Goal: Task Accomplishment & Management: Manage account settings

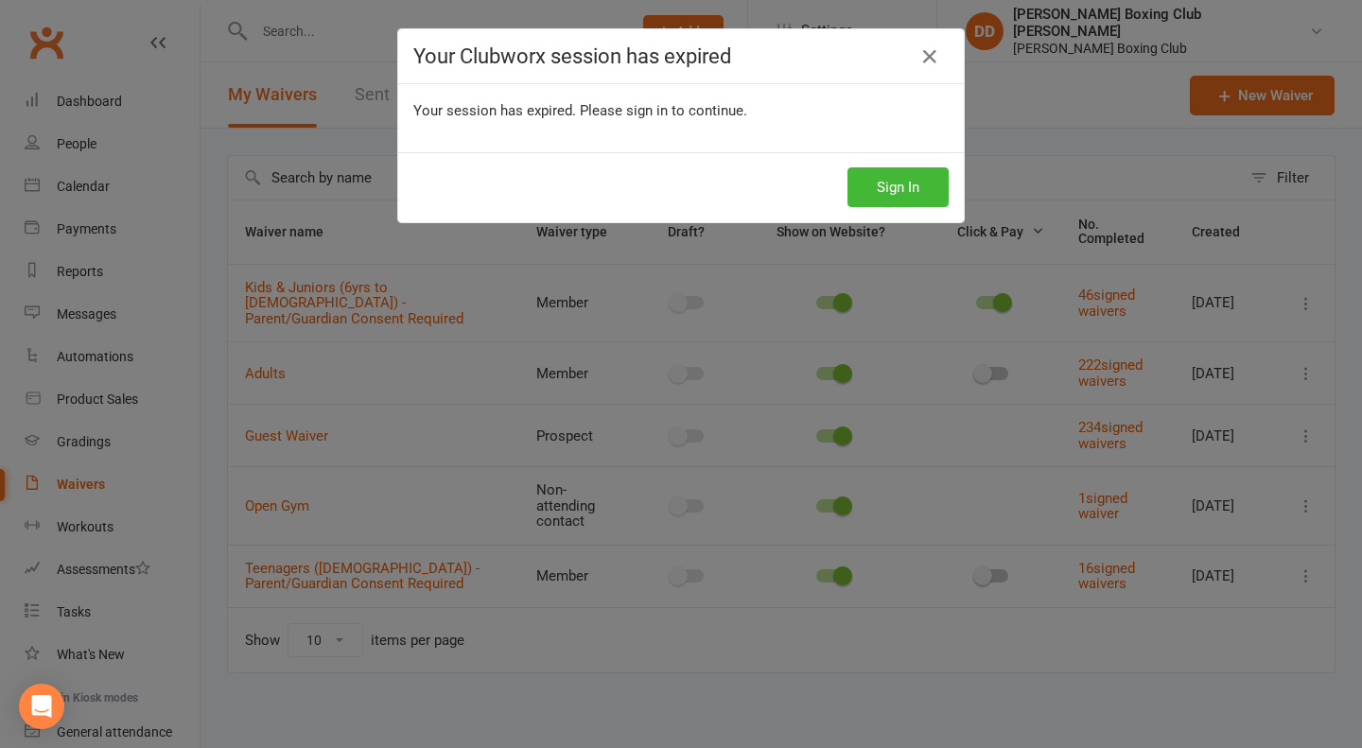
click at [911, 187] on button "Sign In" at bounding box center [897, 187] width 101 height 40
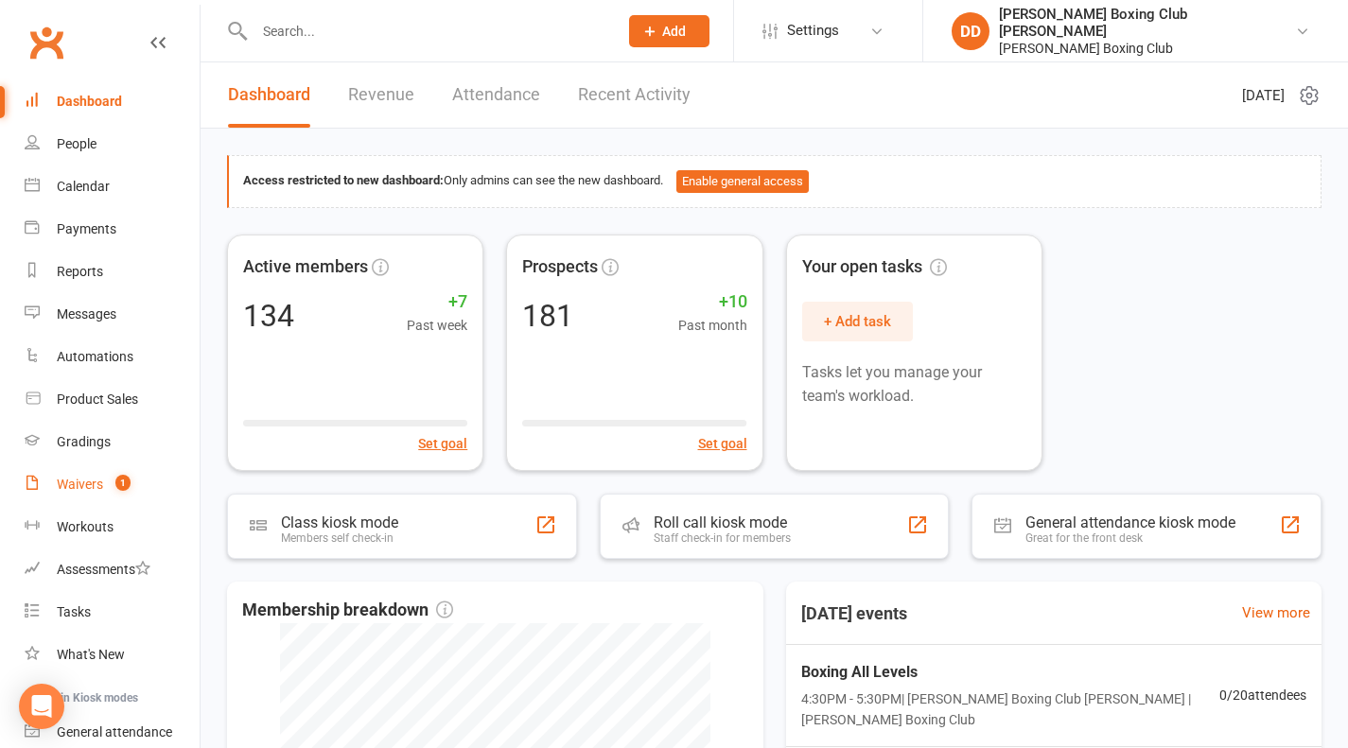
click at [88, 481] on div "Waivers" at bounding box center [80, 484] width 46 height 15
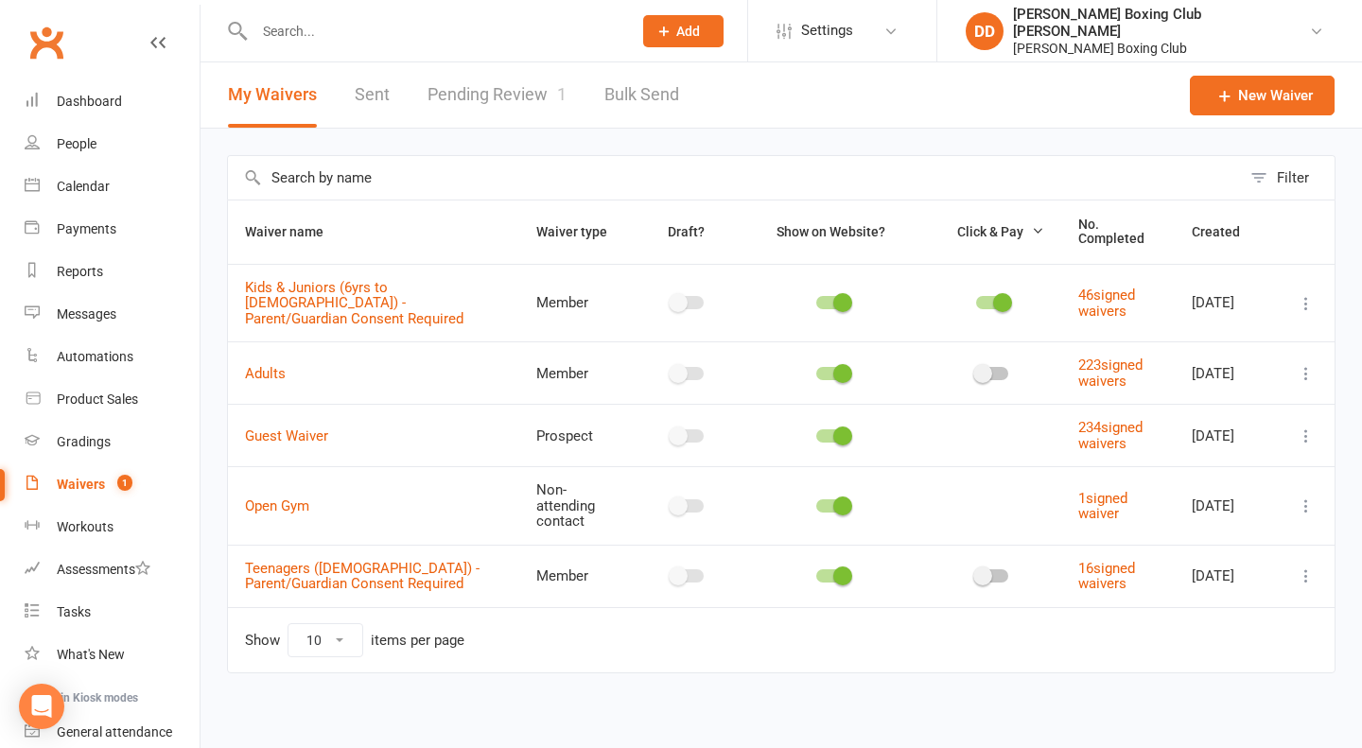
click at [505, 86] on link "Pending Review 1" at bounding box center [496, 94] width 139 height 65
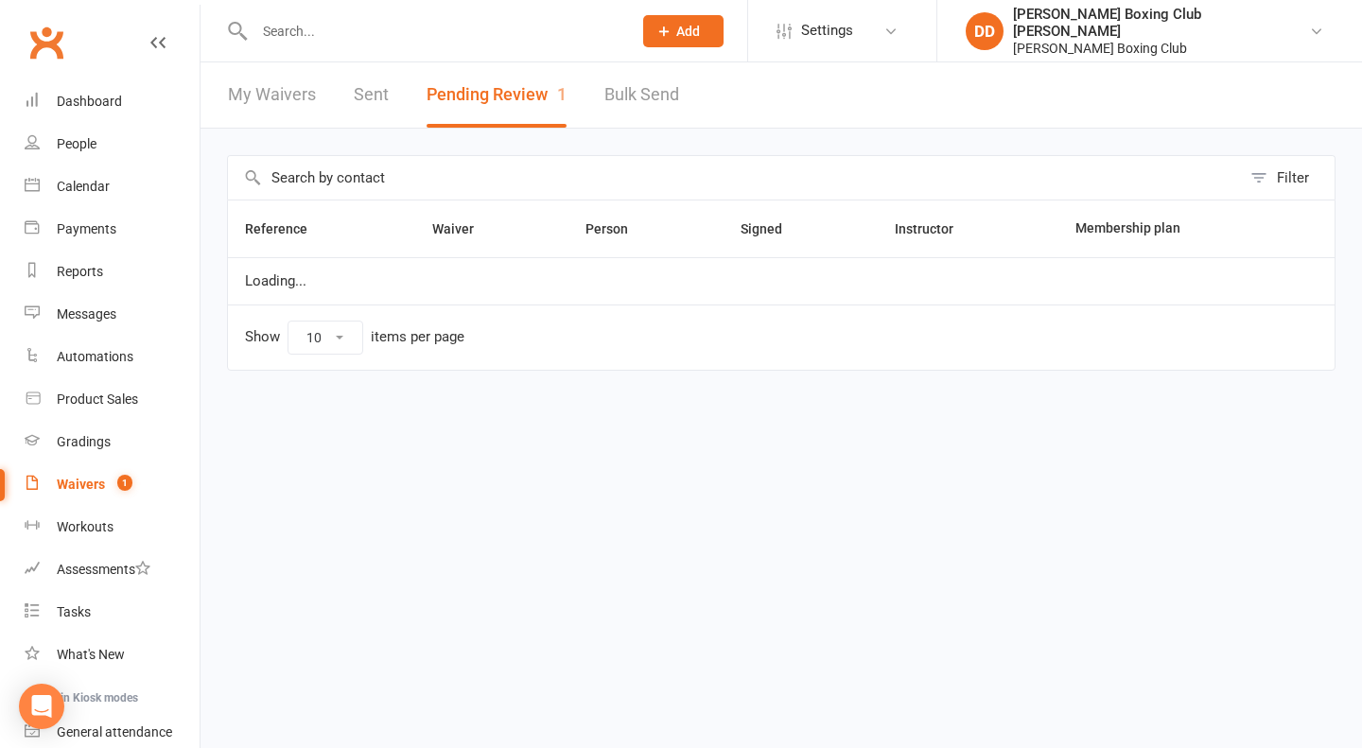
select select "50"
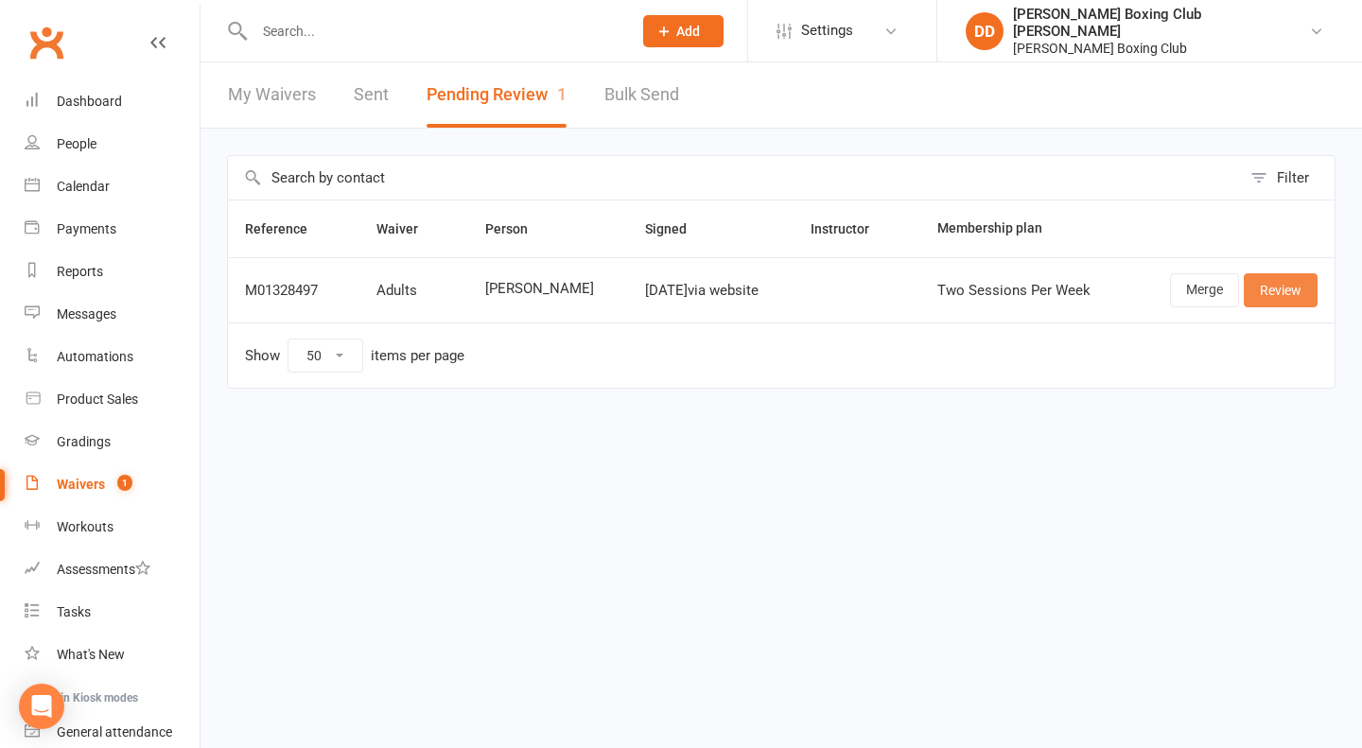
click at [1256, 295] on link "Review" at bounding box center [1281, 290] width 74 height 34
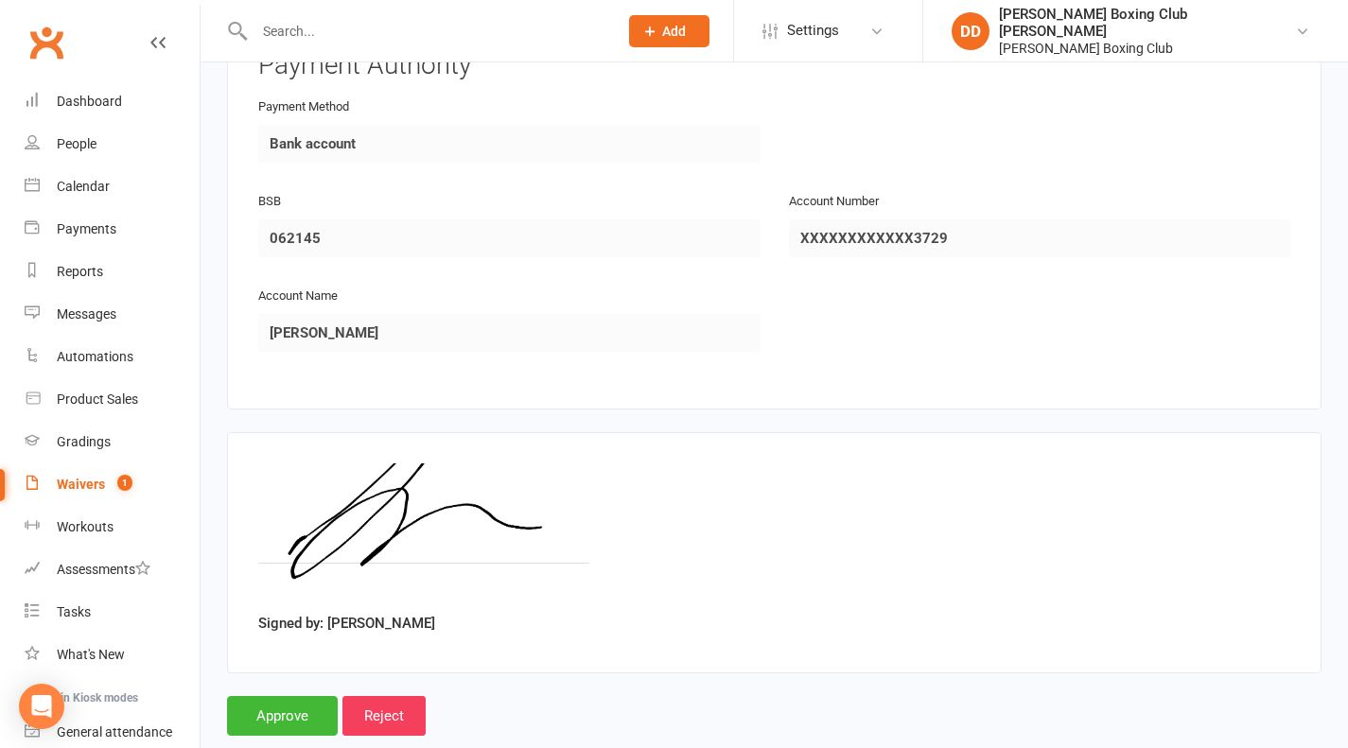
scroll to position [1831, 0]
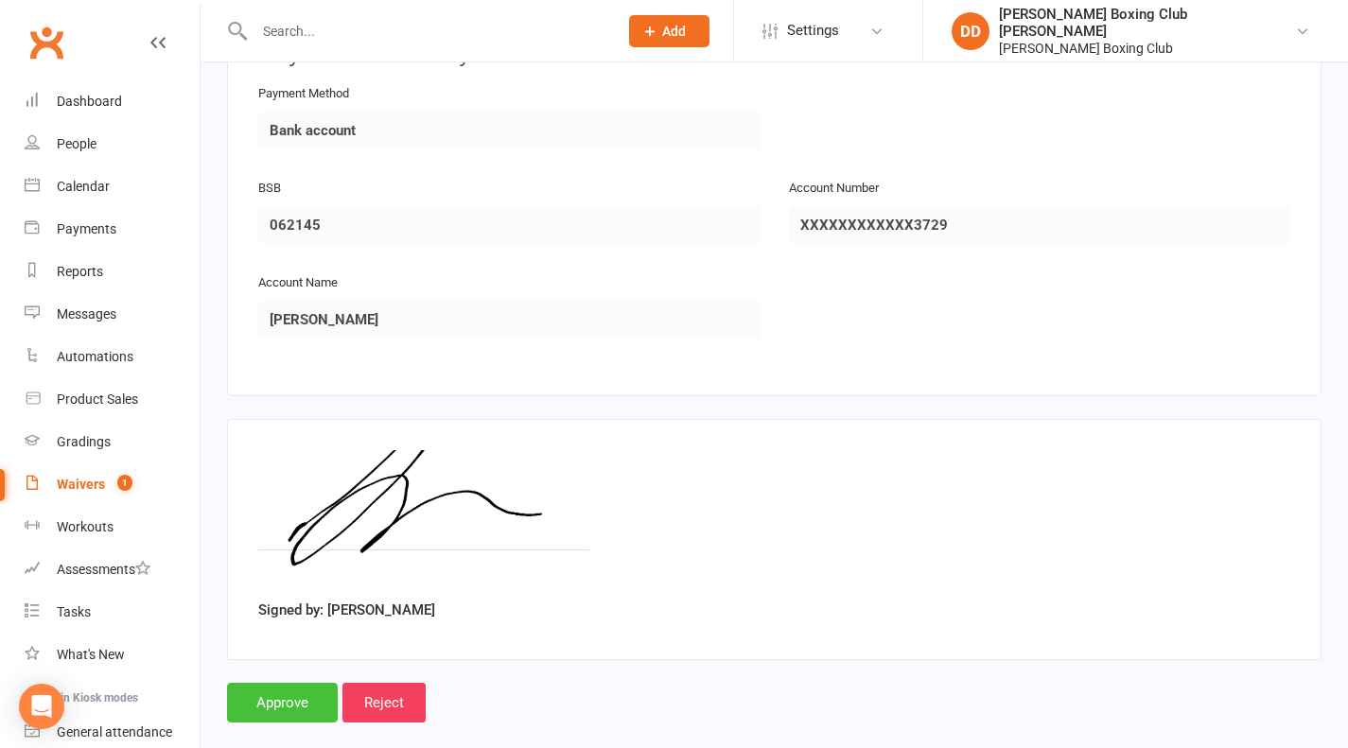
click at [309, 683] on input "Approve" at bounding box center [282, 703] width 111 height 40
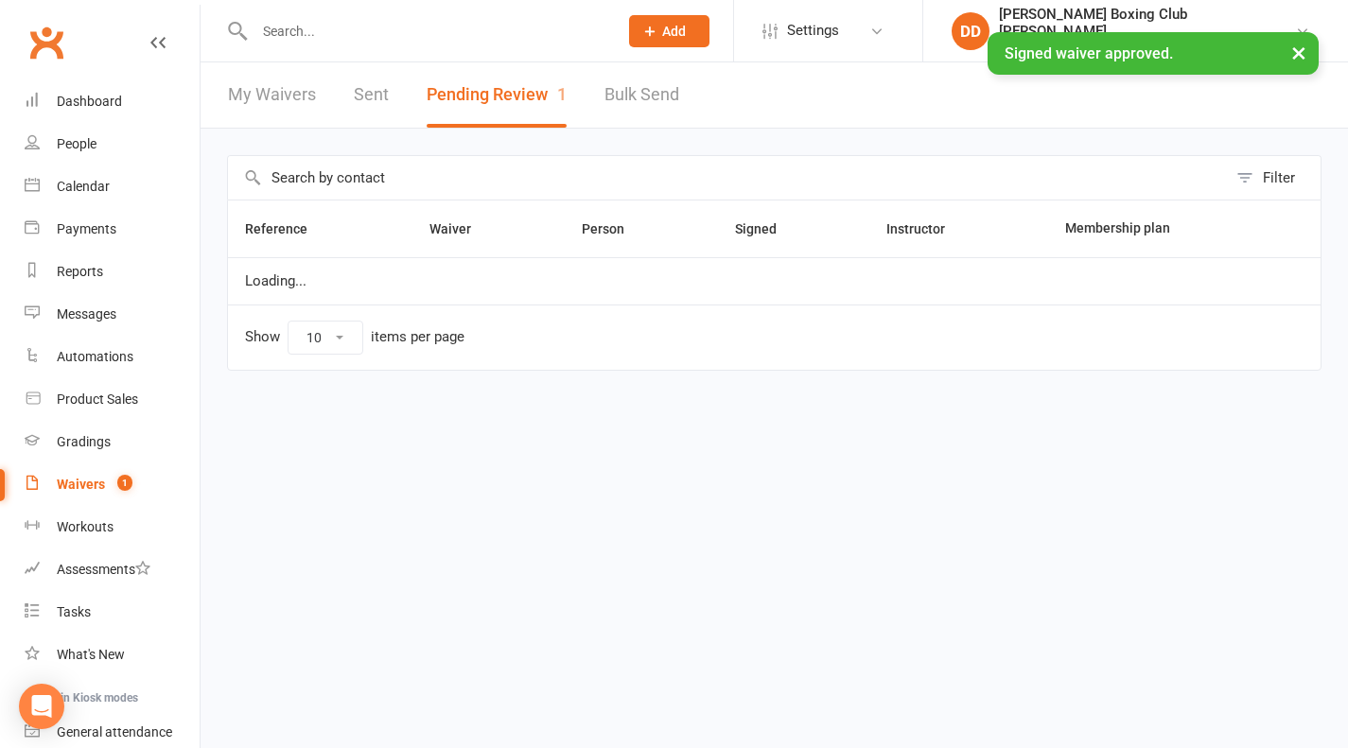
select select "50"
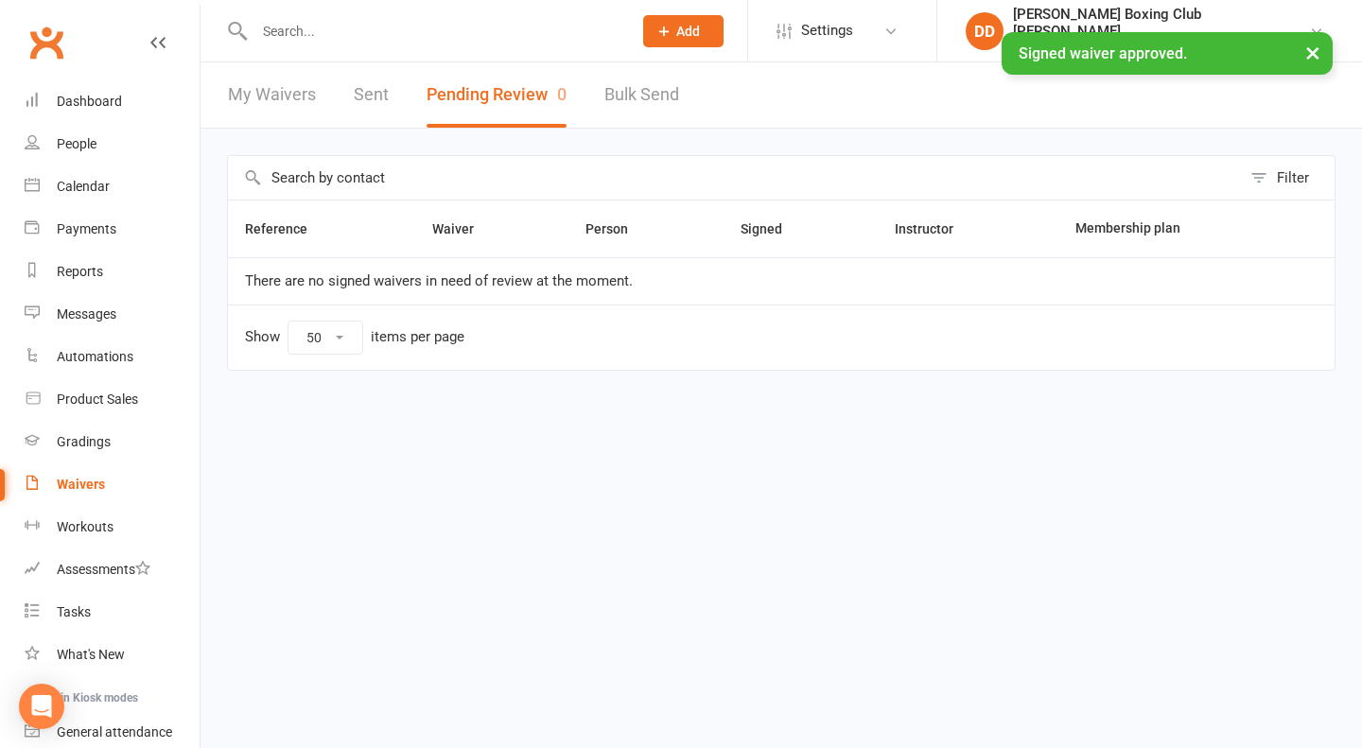
click at [86, 483] on div "Waivers" at bounding box center [81, 484] width 48 height 15
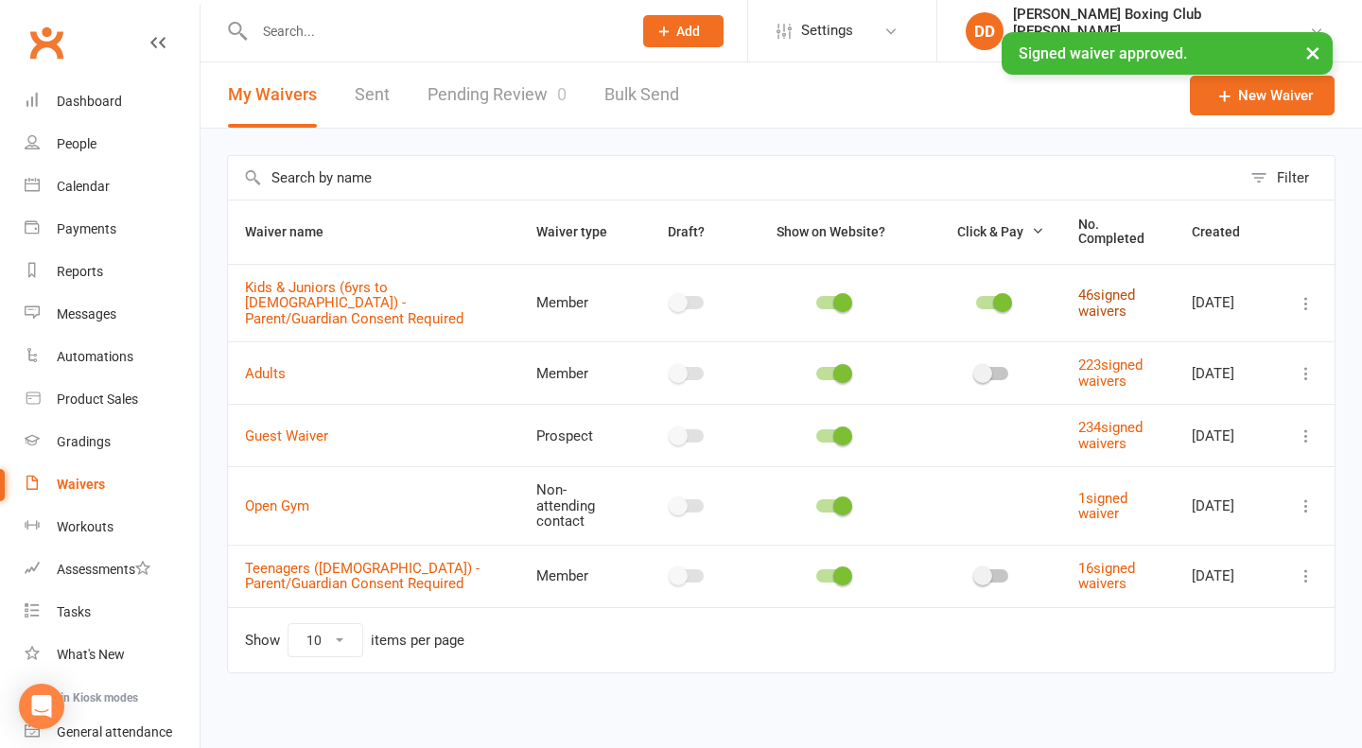
click at [1087, 293] on link "46 signed waivers" at bounding box center [1106, 303] width 57 height 33
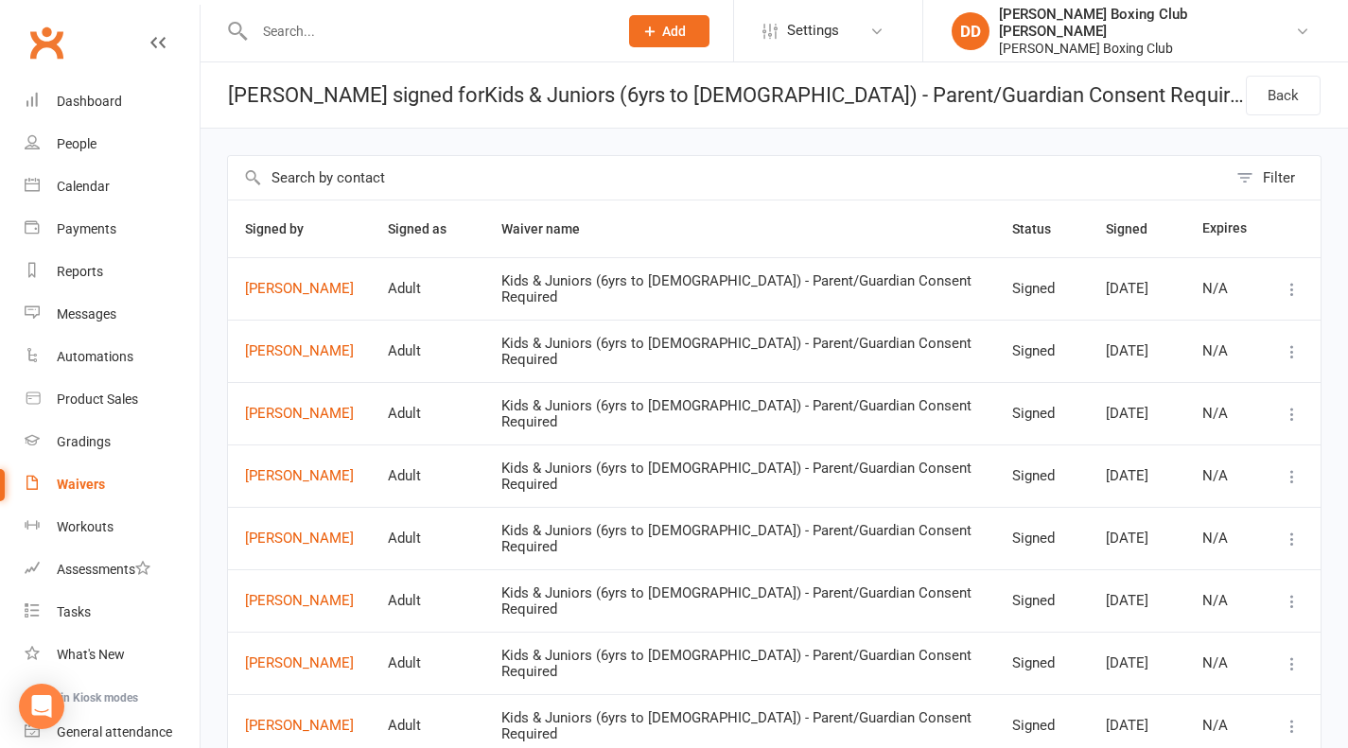
click at [78, 484] on div "Waivers" at bounding box center [81, 484] width 48 height 15
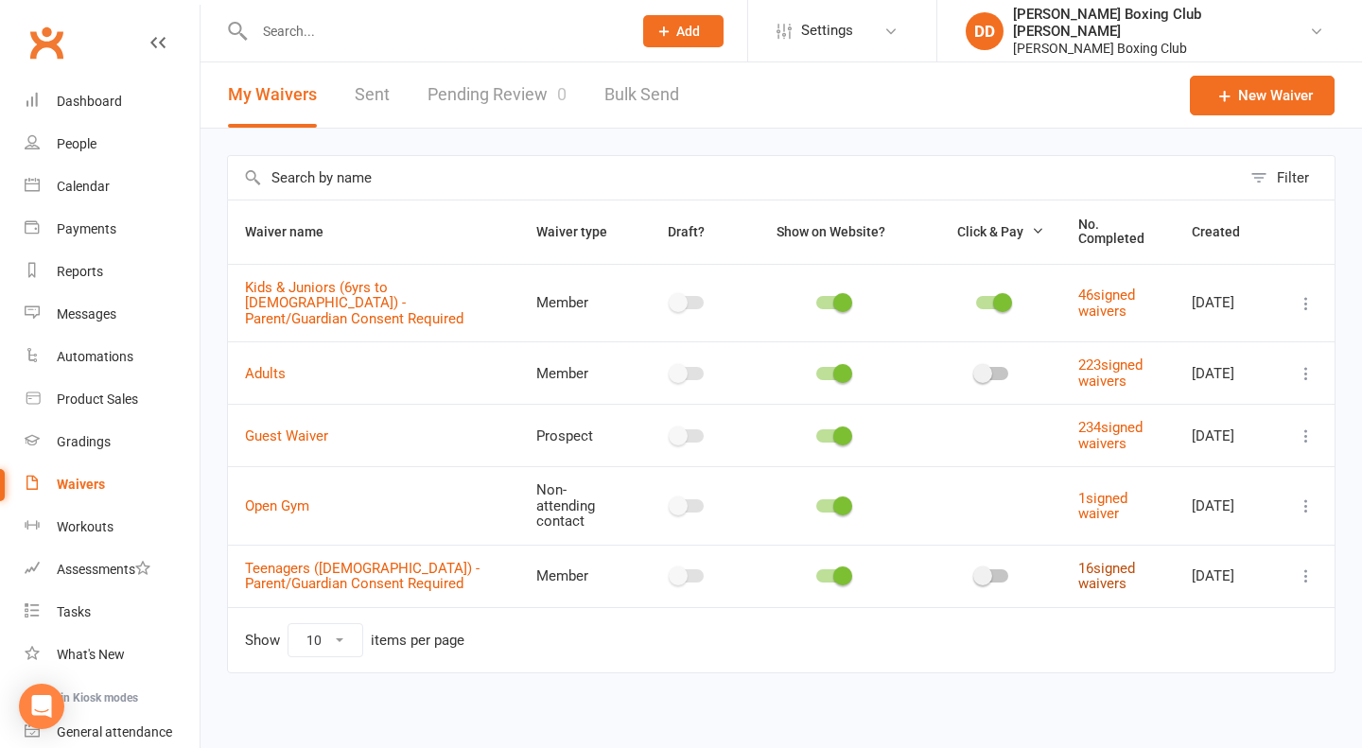
click at [1087, 560] on link "16 signed waivers" at bounding box center [1106, 576] width 57 height 33
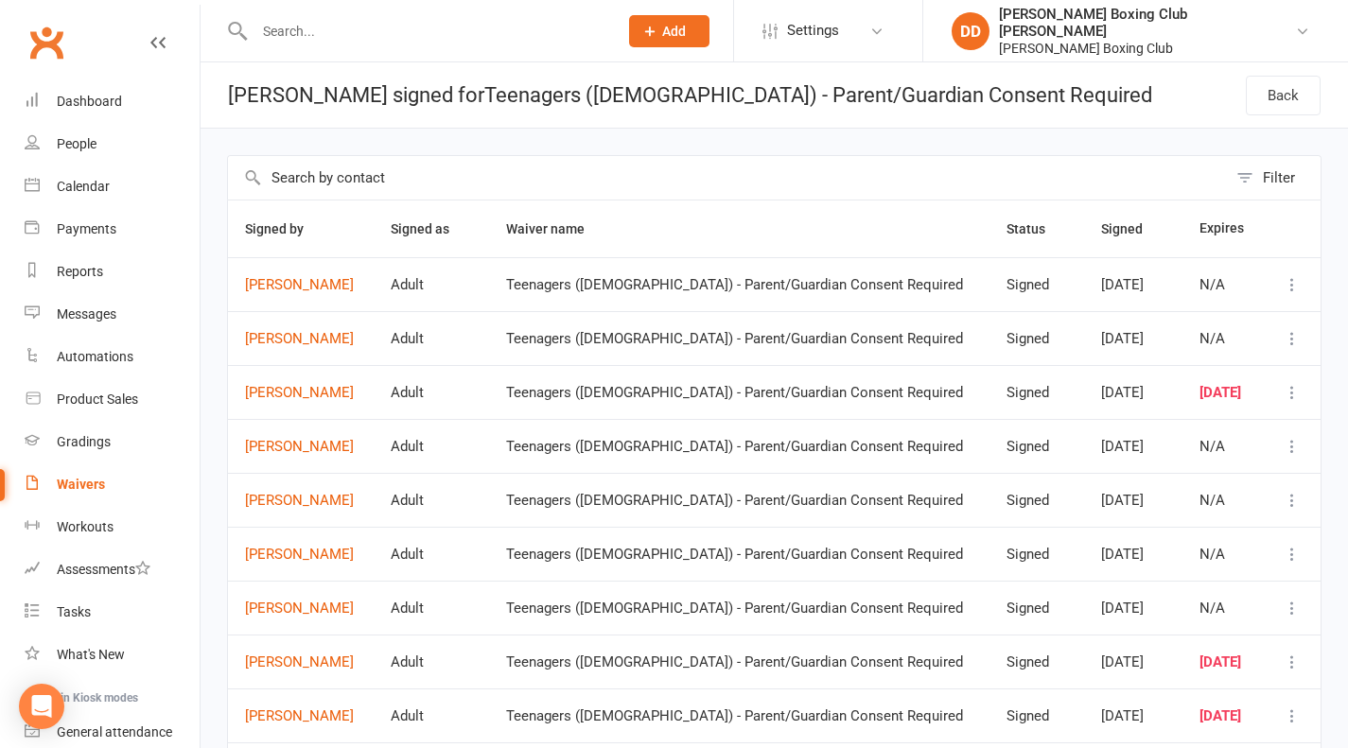
click at [296, 23] on input "text" at bounding box center [427, 31] width 356 height 26
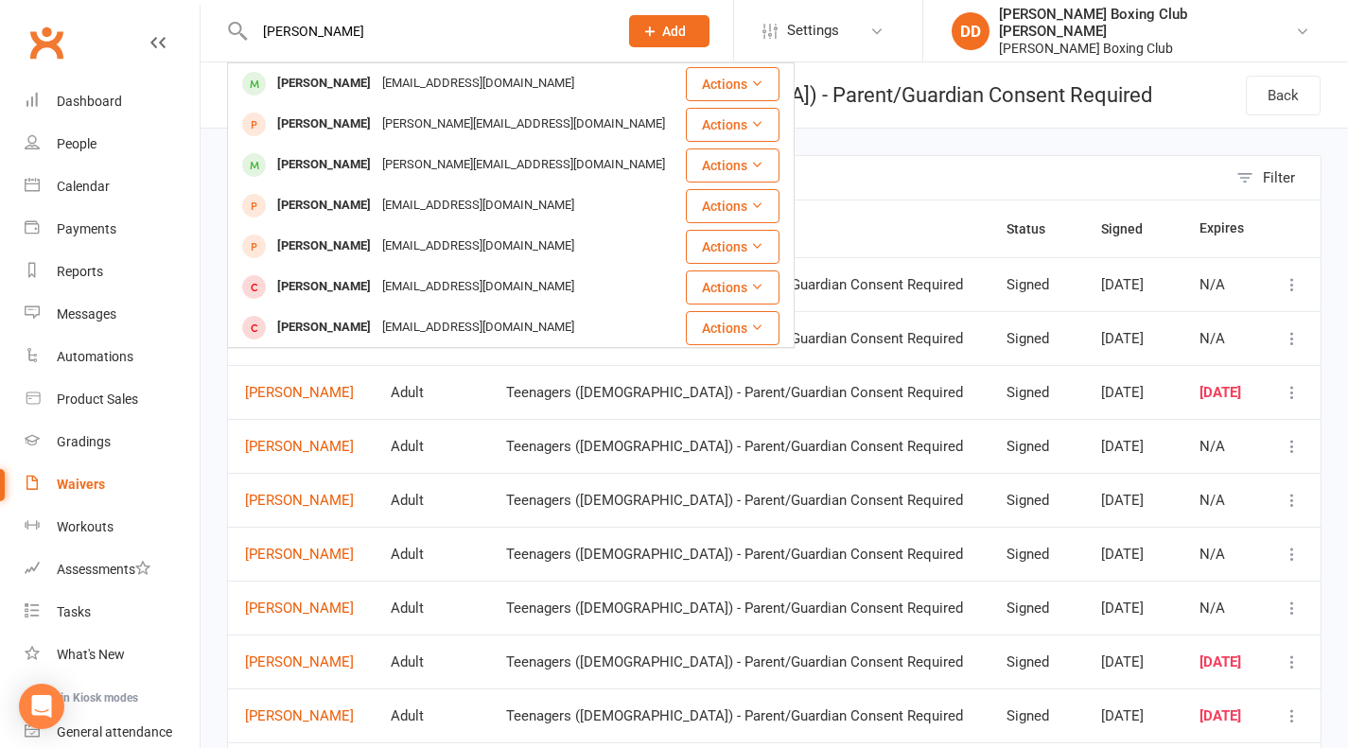
type input "bailey"
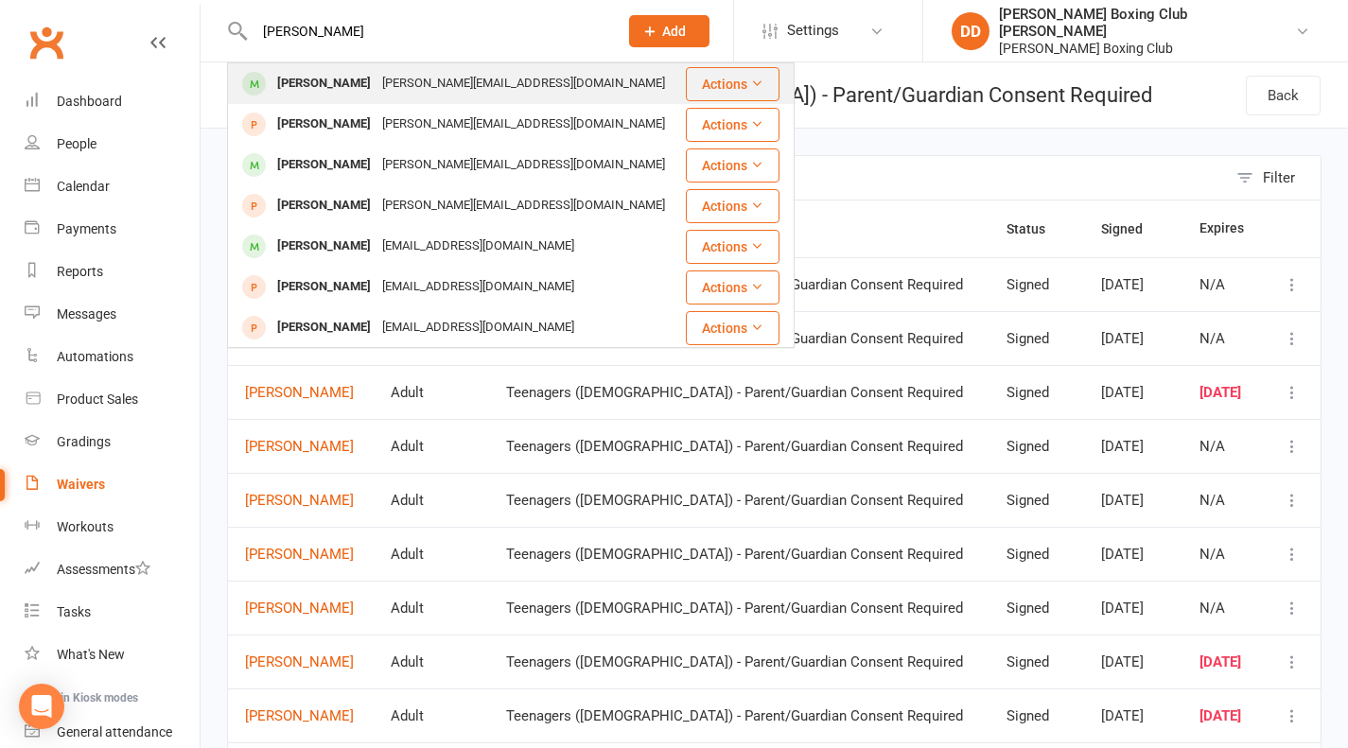
click at [704, 87] on button "Actions" at bounding box center [733, 84] width 94 height 34
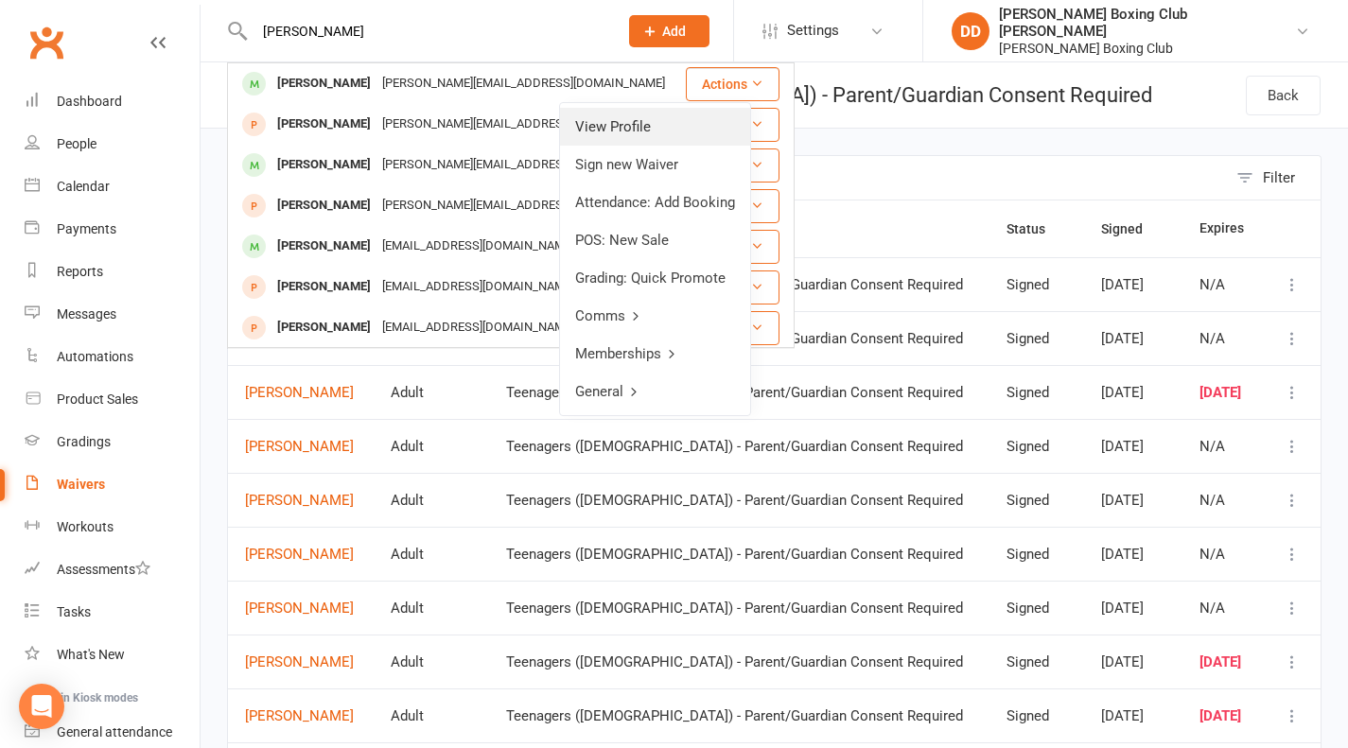
click at [626, 127] on link "View Profile" at bounding box center [655, 127] width 190 height 38
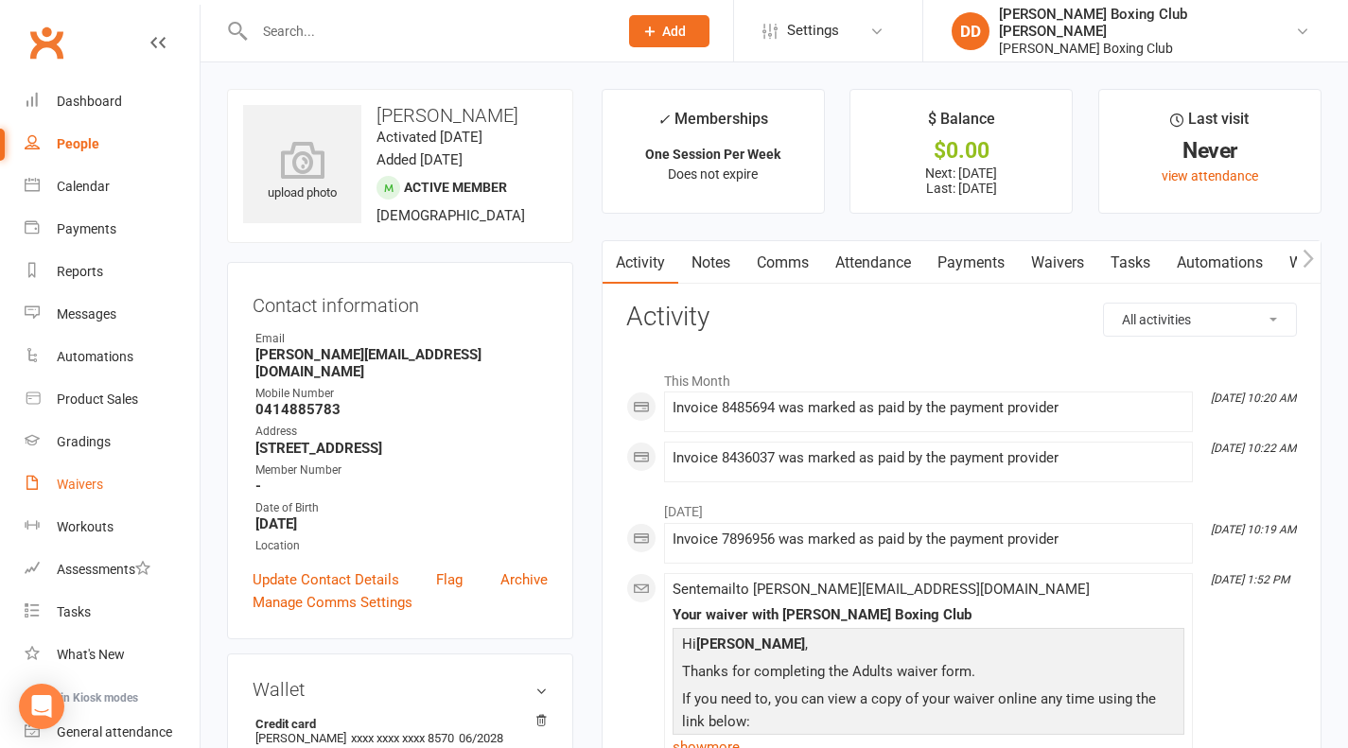
click at [64, 481] on div "Waivers" at bounding box center [80, 484] width 46 height 15
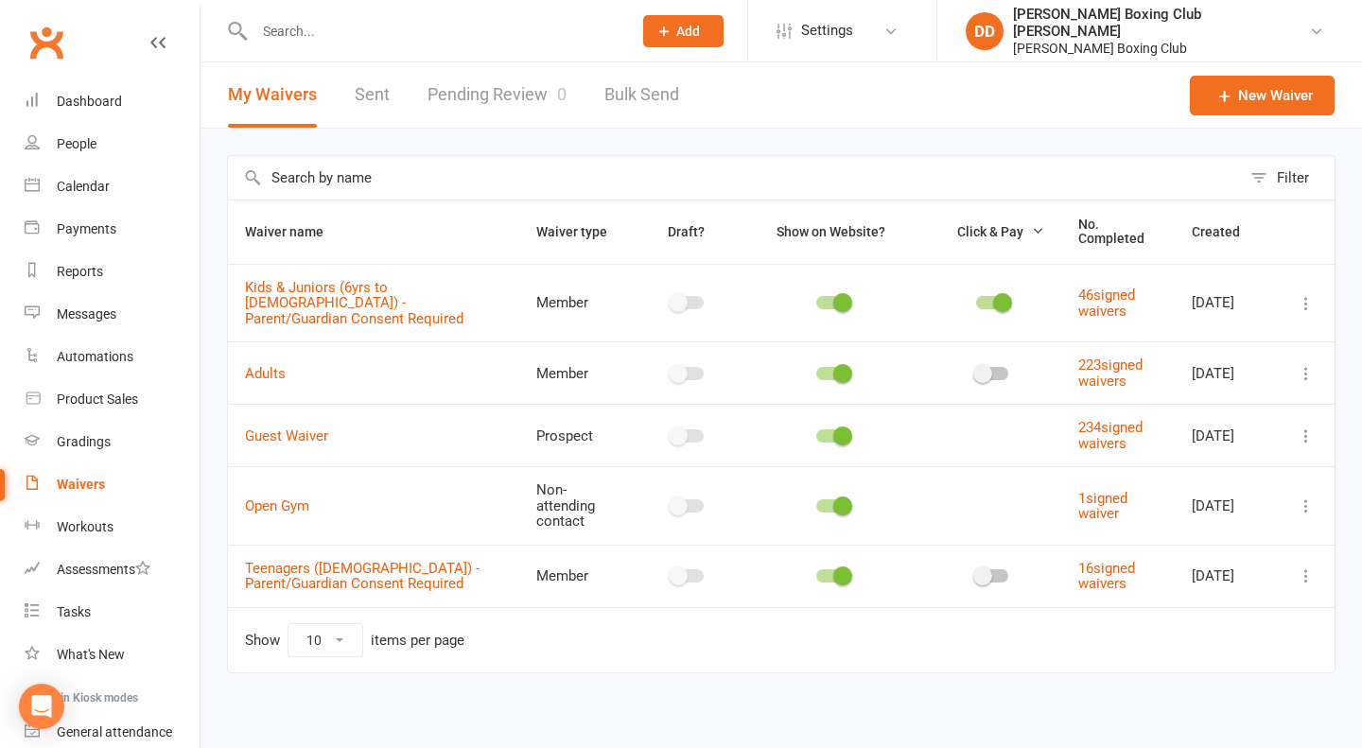
click at [214, 469] on div "Filter Waiver name Waiver type Draft? Show on Website? Click & Pay No. Complete…" at bounding box center [780, 428] width 1161 height 598
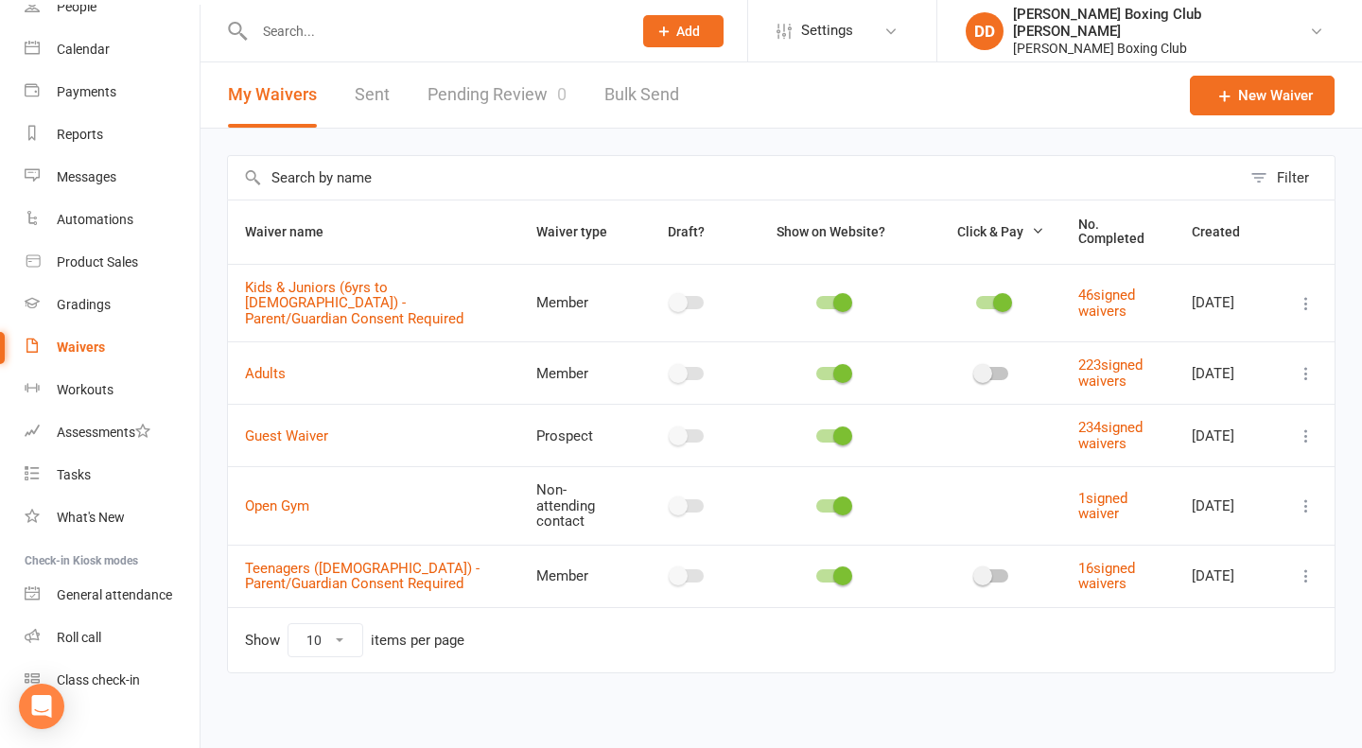
scroll to position [140, 0]
click at [72, 348] on div "Waivers" at bounding box center [81, 344] width 48 height 15
